Goal: Check status: Check status

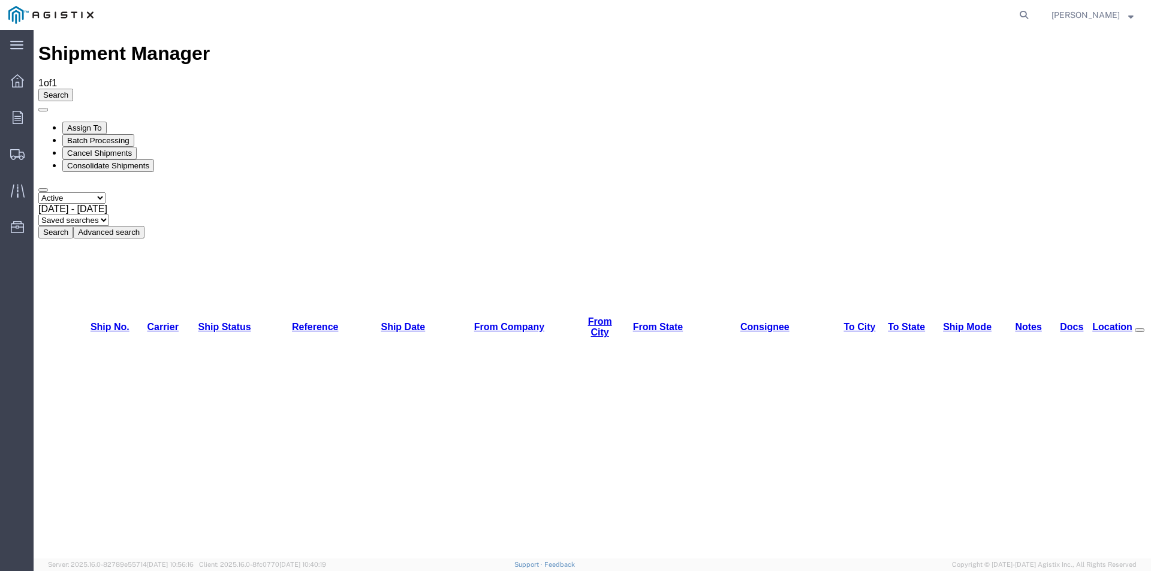
drag, startPoint x: 929, startPoint y: 161, endPoint x: 899, endPoint y: 147, distance: 32.7
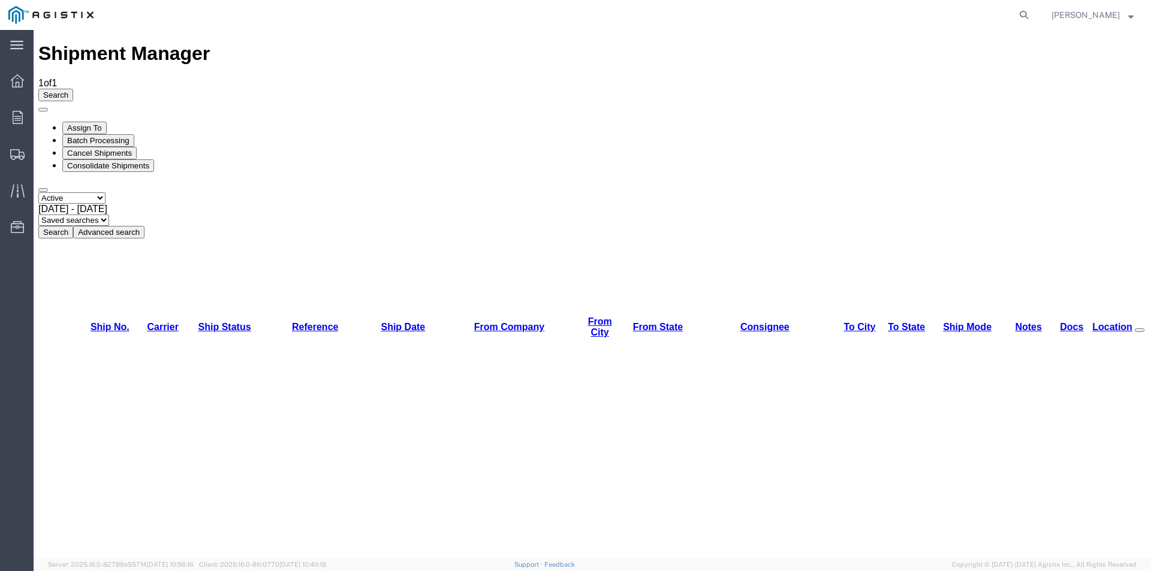
drag, startPoint x: 1131, startPoint y: 132, endPoint x: 1137, endPoint y: 136, distance: 6.5
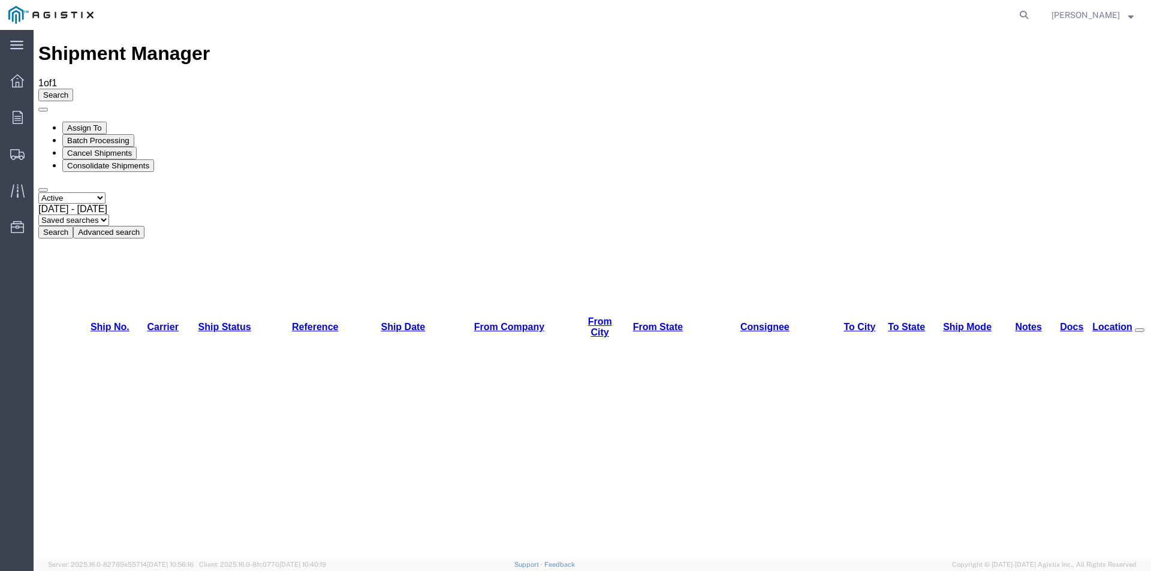
drag, startPoint x: 116, startPoint y: 513, endPoint x: 59, endPoint y: 552, distance: 69.0
